Goal: Task Accomplishment & Management: Use online tool/utility

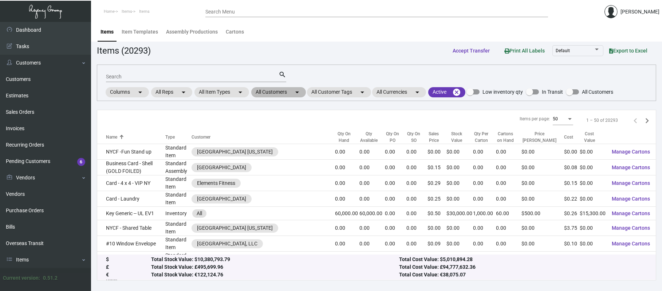
click at [276, 93] on mat-chip "All Customers arrow_drop_down" at bounding box center [278, 92] width 55 height 10
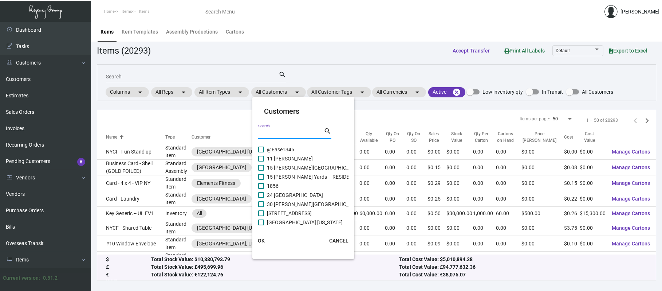
click at [297, 133] on input "Search" at bounding box center [291, 133] width 66 height 6
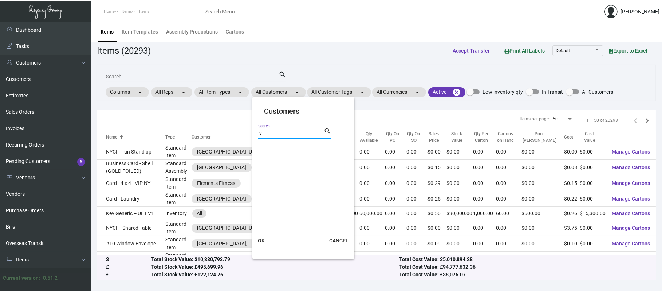
type input "i"
type input "blacks"
click at [306, 149] on span "The [GEOGRAPHIC_DATA]" at bounding box center [296, 149] width 59 height 9
click at [261, 152] on input "The [GEOGRAPHIC_DATA]" at bounding box center [261, 152] width 0 height 0
checkbox input "true"
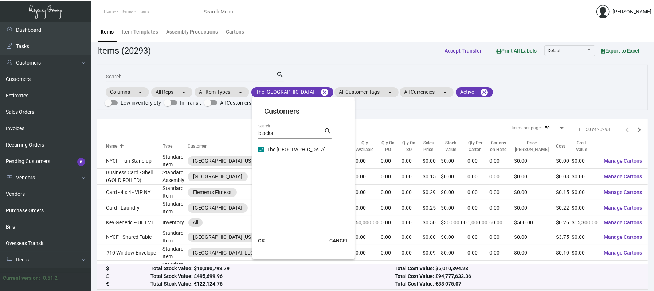
click at [260, 241] on span "OK" at bounding box center [261, 241] width 7 height 6
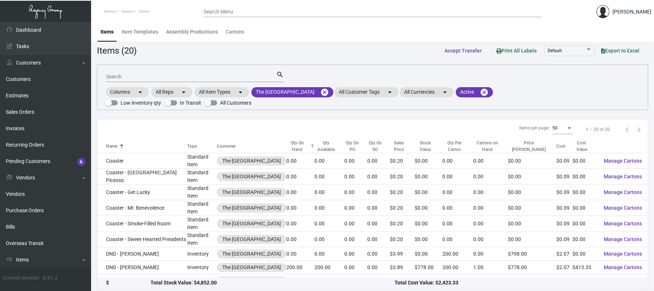
click at [308, 147] on div "Qty On Hand" at bounding box center [297, 146] width 22 height 13
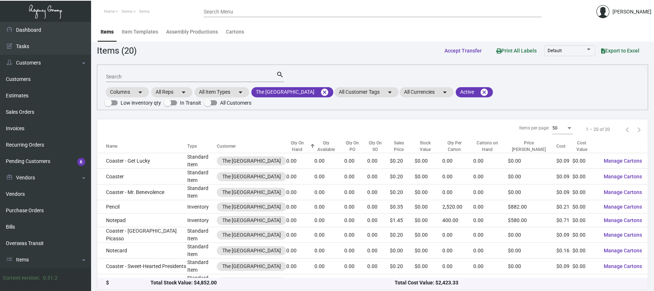
click at [308, 144] on div "Qty On Hand" at bounding box center [297, 146] width 22 height 13
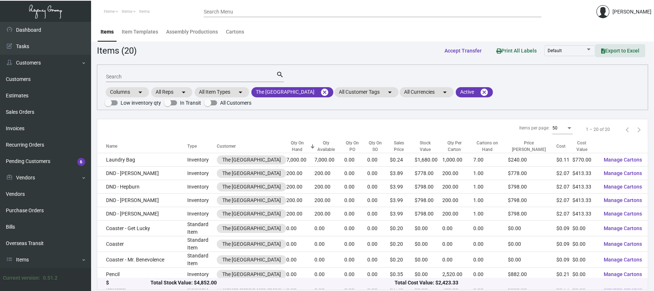
click at [613, 50] on span "Export to Excel" at bounding box center [620, 51] width 38 height 6
click at [304, 39] on div "Items Item Templates Assembly Productions Cartons" at bounding box center [373, 32] width 552 height 20
